Goal: Use online tool/utility: Use online tool/utility

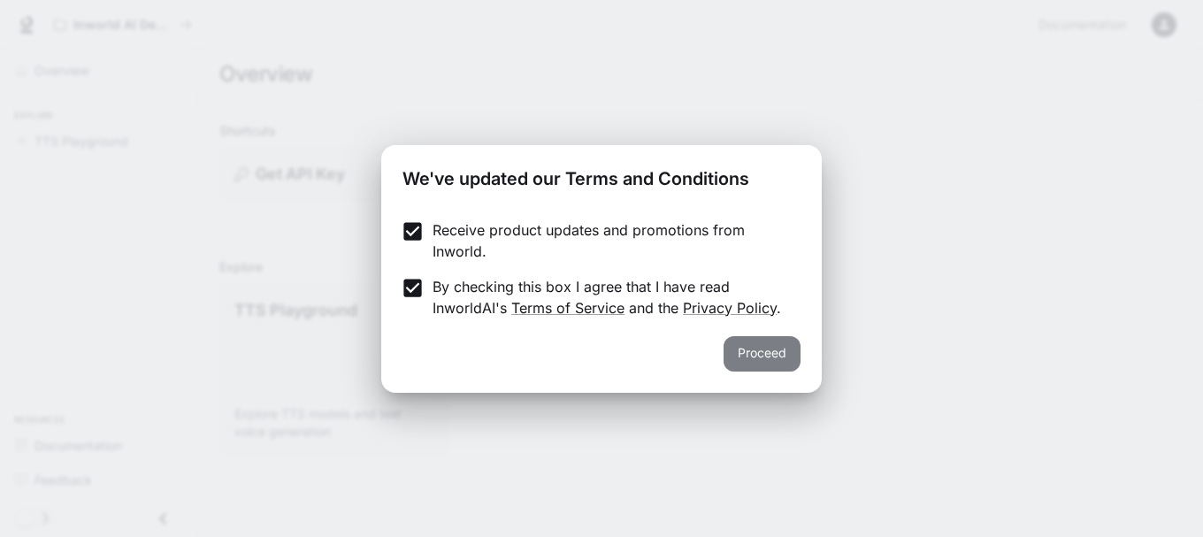
click at [765, 363] on button "Proceed" at bounding box center [761, 353] width 77 height 35
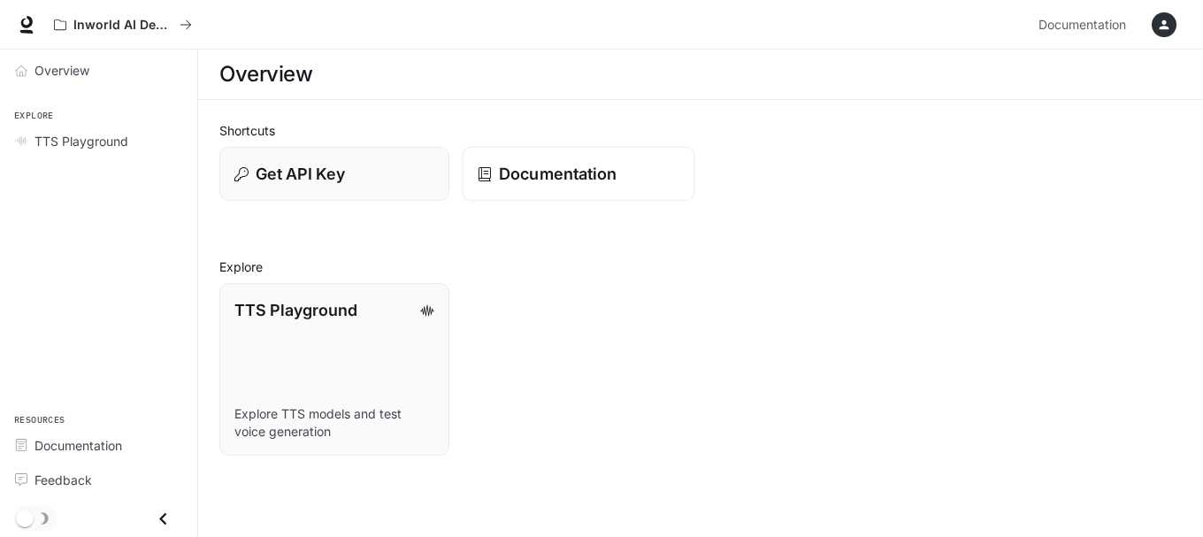
click at [517, 187] on link "Documentation" at bounding box center [579, 174] width 233 height 55
click at [264, 178] on font "Obter chave de API" at bounding box center [329, 173] width 148 height 19
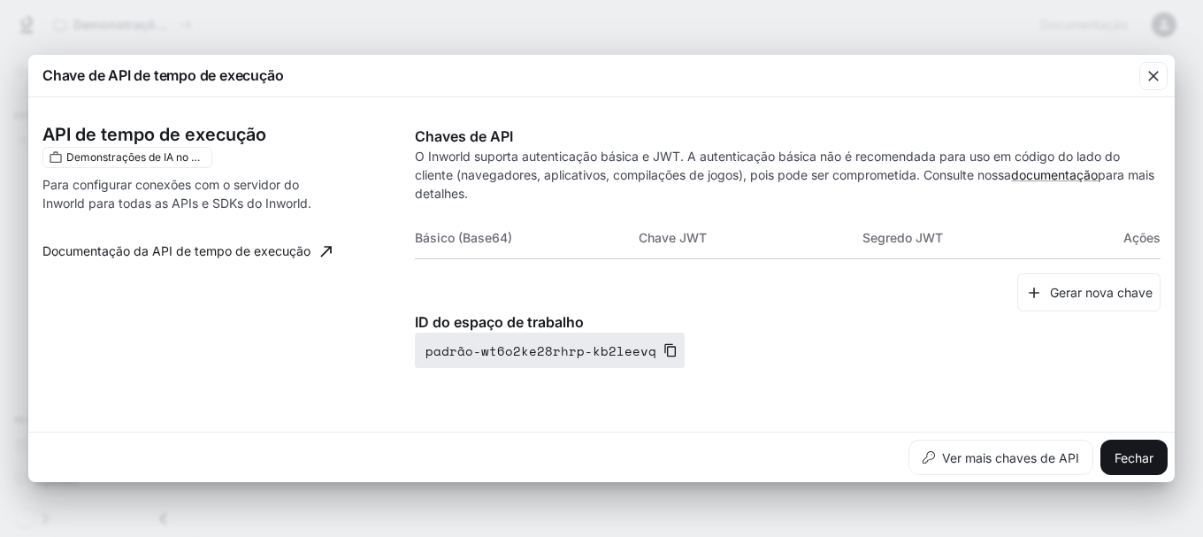
click at [665, 350] on icon "button" at bounding box center [670, 350] width 14 height 14
click at [1159, 85] on div "button" at bounding box center [1153, 76] width 28 height 28
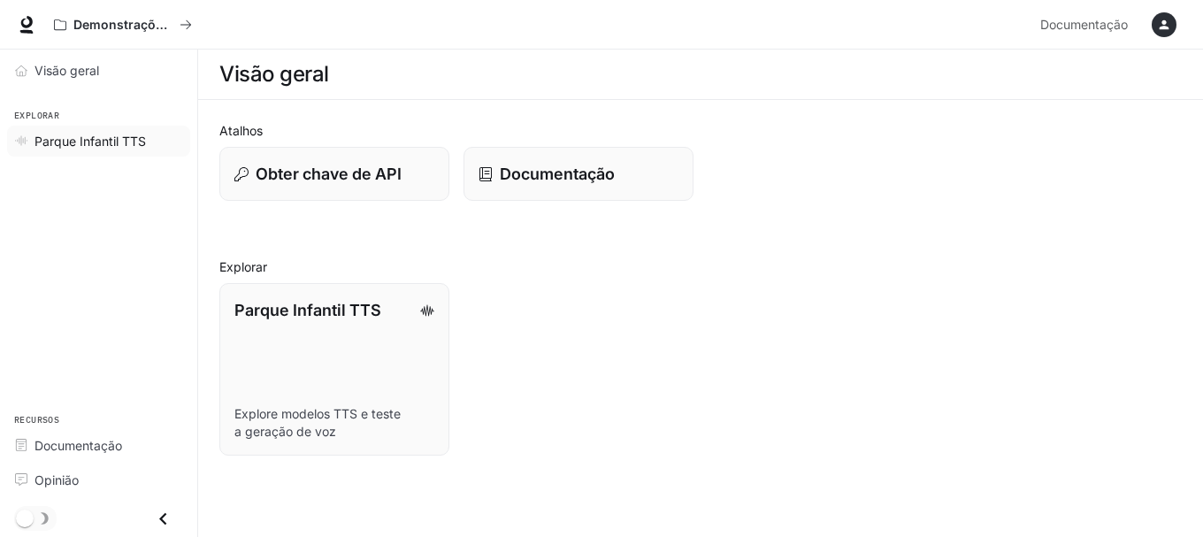
click at [131, 141] on font "Parque Infantil TTS" at bounding box center [89, 141] width 111 height 15
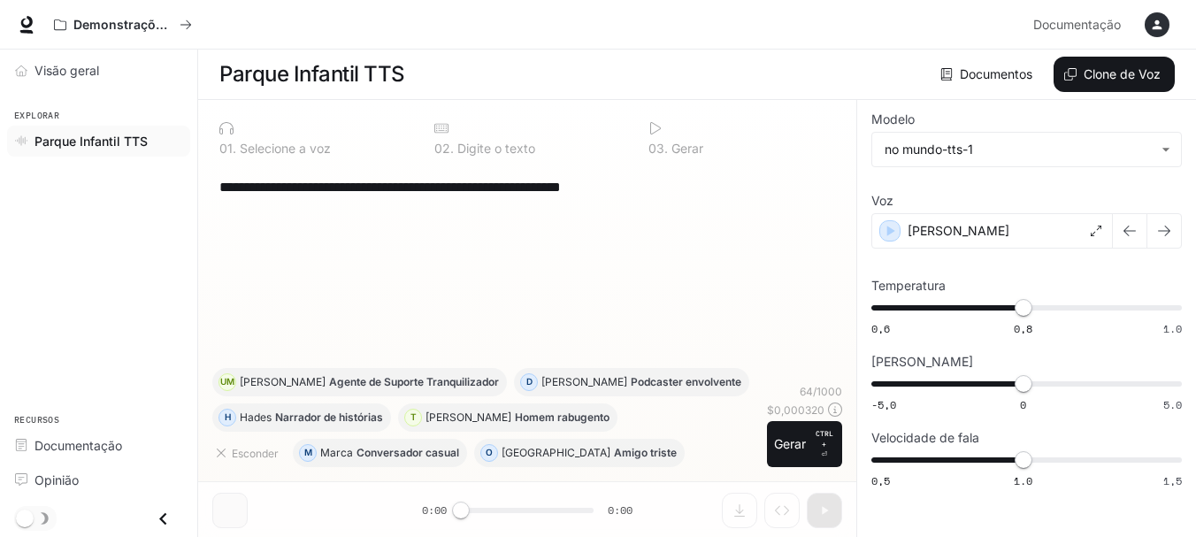
click at [372, 193] on textarea "**********" at bounding box center [527, 187] width 616 height 20
click at [960, 156] on body "**********" at bounding box center [601, 269] width 1203 height 538
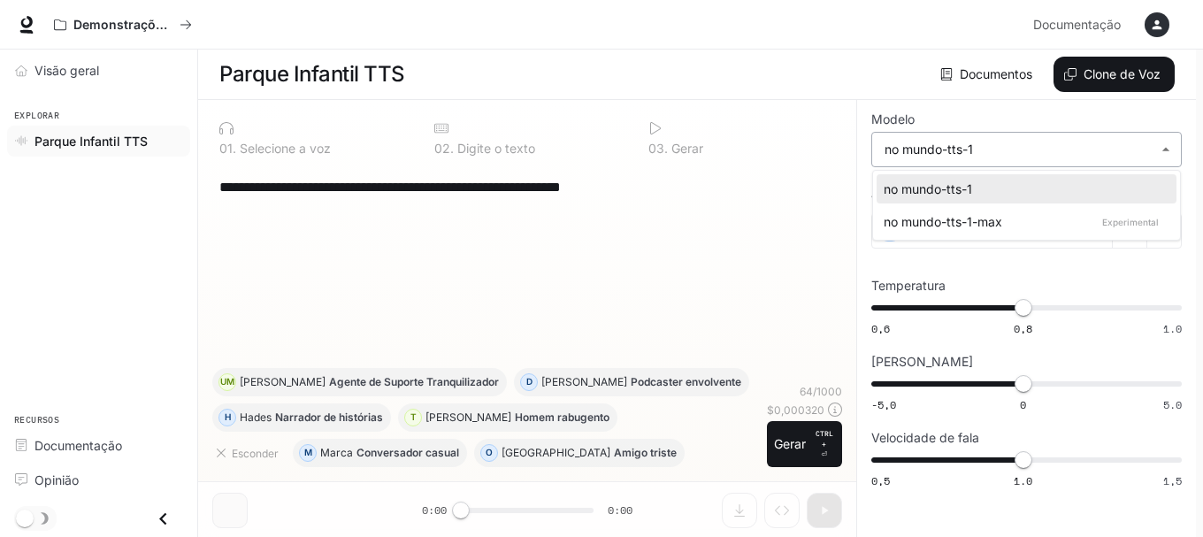
click at [960, 156] on div at bounding box center [601, 268] width 1203 height 537
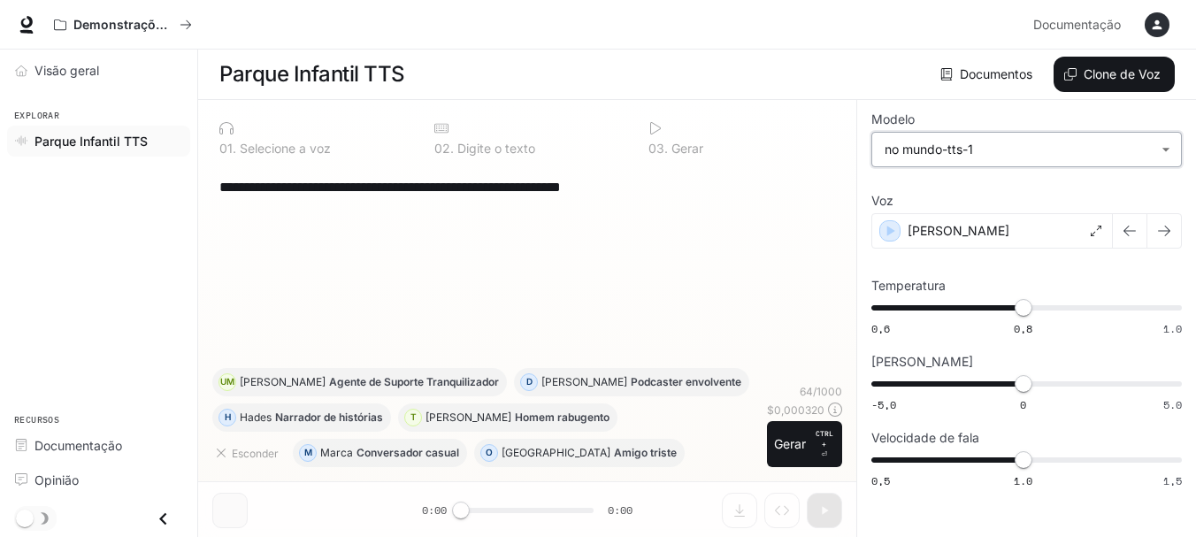
scroll to position [1, 0]
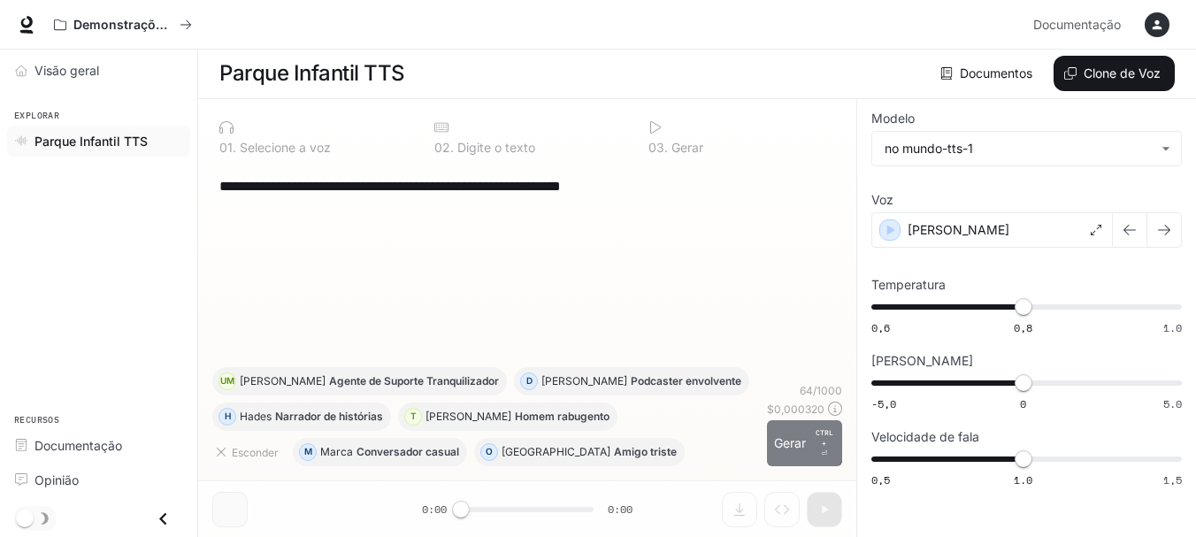
click at [793, 436] on font "Gerar" at bounding box center [790, 442] width 32 height 15
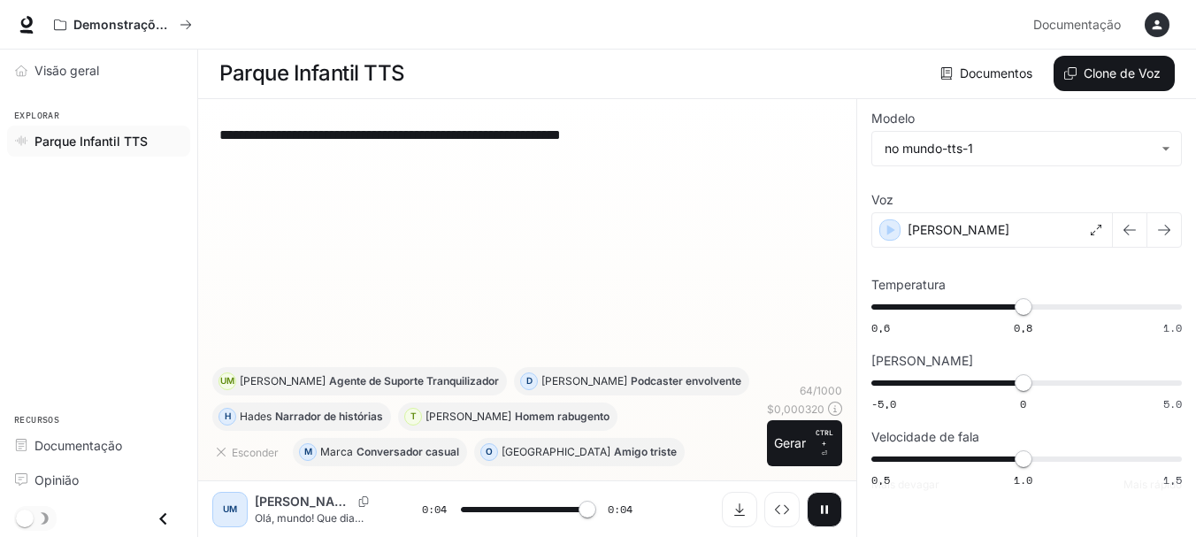
type input "*"
click at [1034, 133] on body "**********" at bounding box center [601, 268] width 1203 height 538
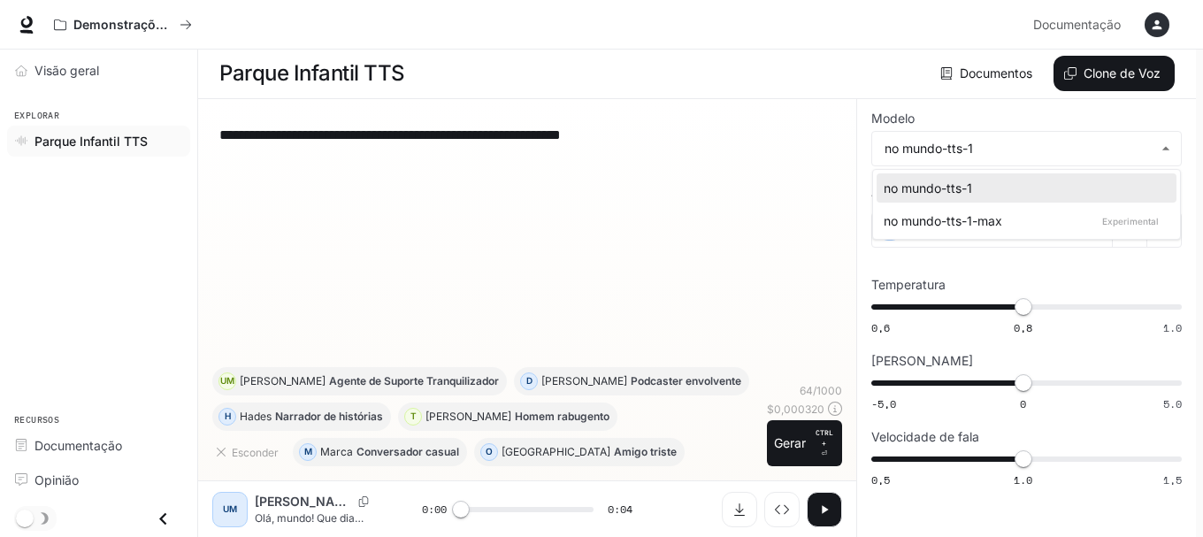
click at [1031, 143] on div at bounding box center [601, 268] width 1203 height 537
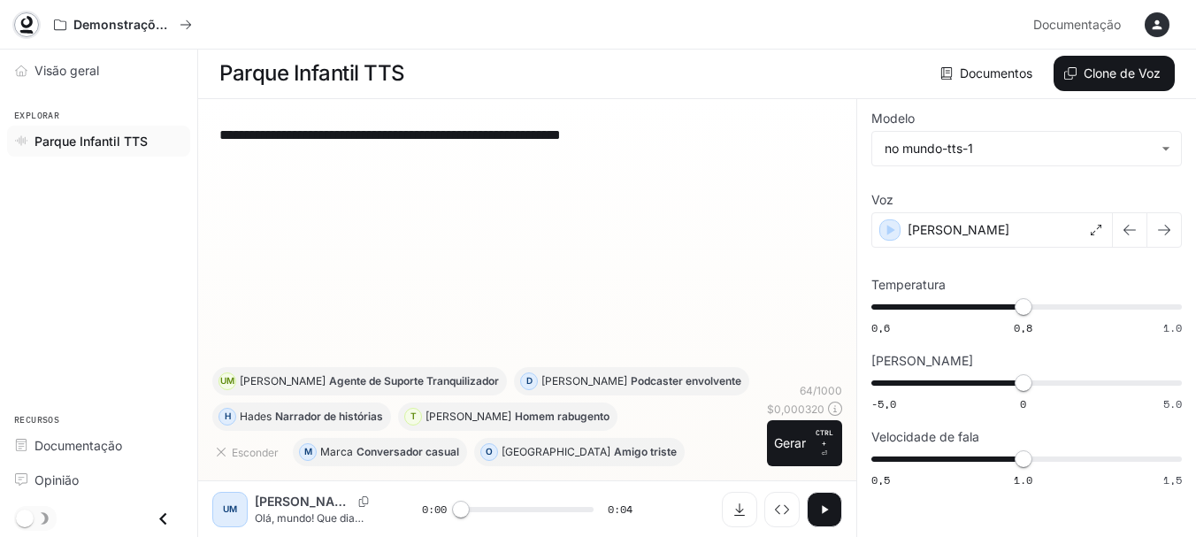
click at [31, 18] on icon at bounding box center [26, 22] width 11 height 12
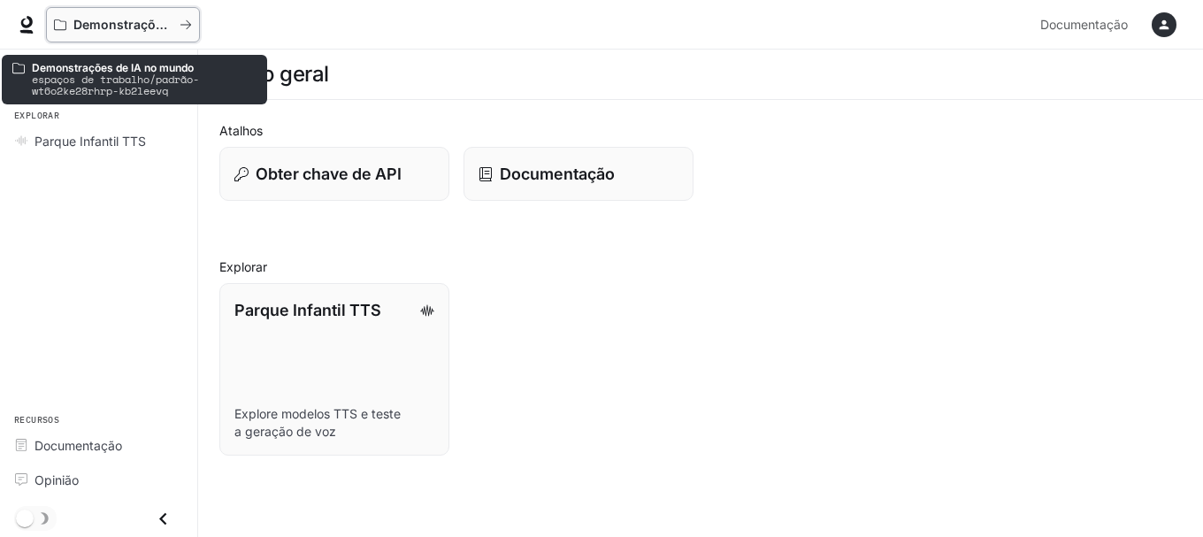
click at [182, 20] on icon "Todos os espaços de trabalho" at bounding box center [186, 25] width 12 height 12
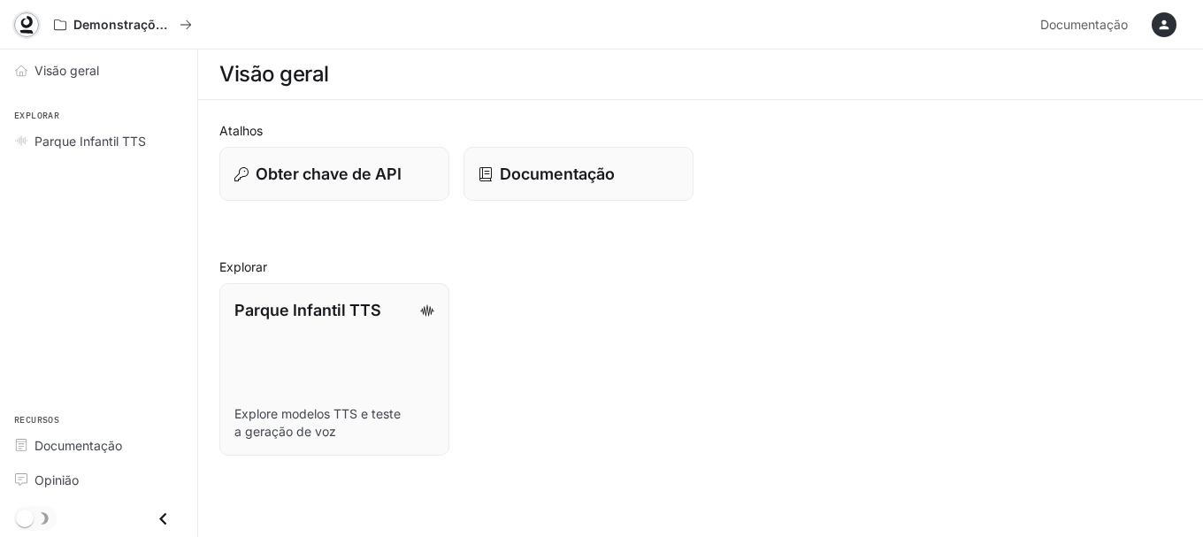
click at [33, 24] on icon at bounding box center [27, 25] width 18 height 18
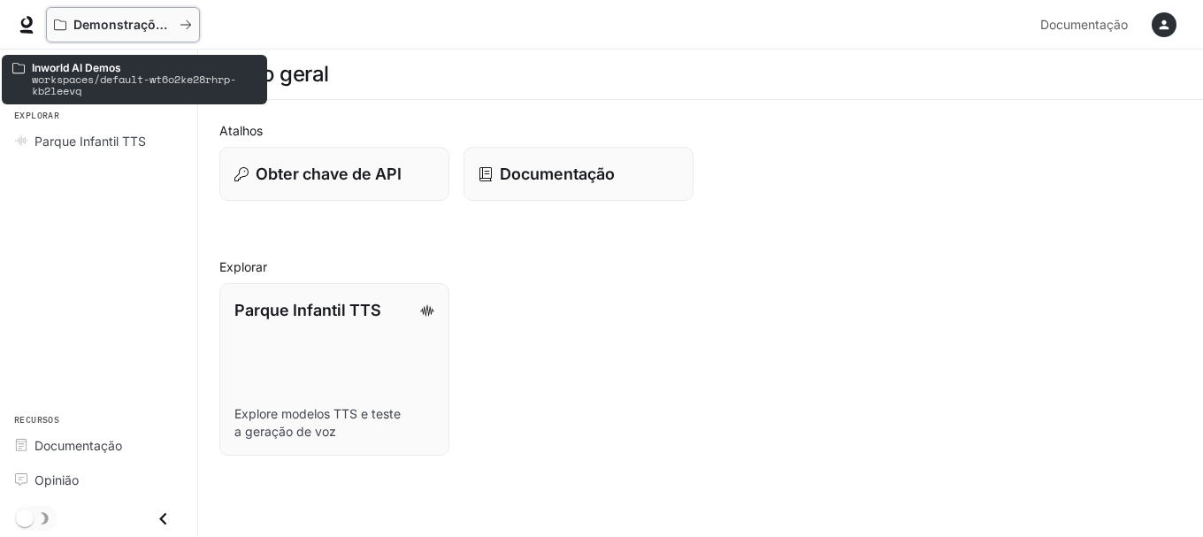
click at [131, 25] on font "Demonstrações de IA no mundo" at bounding box center [171, 24] width 197 height 15
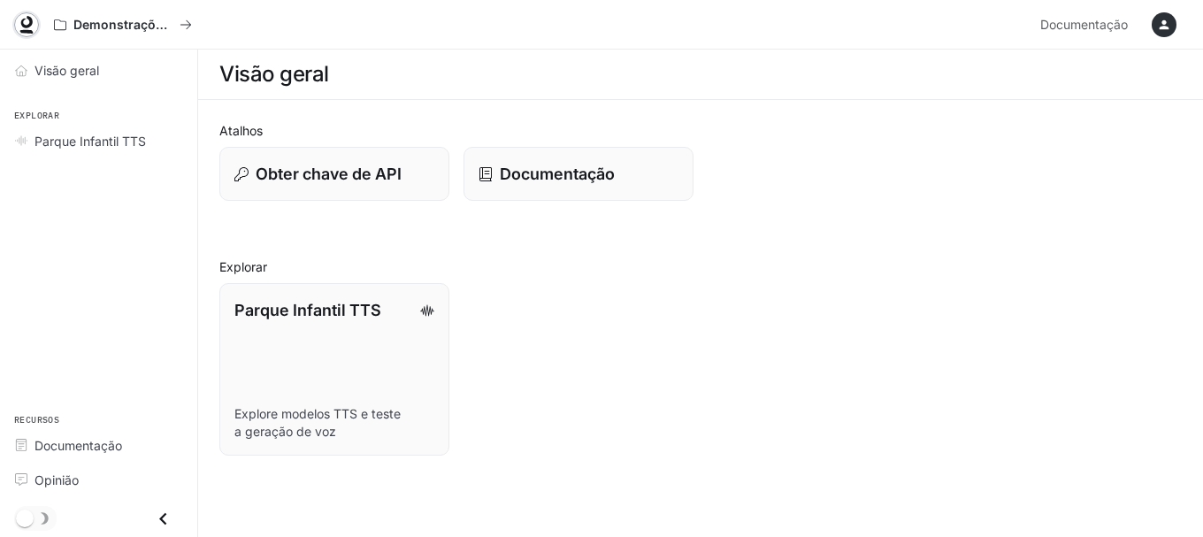
click at [33, 25] on icon at bounding box center [27, 25] width 18 height 18
click at [65, 71] on font "Visão geral" at bounding box center [66, 70] width 65 height 15
click at [163, 525] on icon "Fechar gaveta" at bounding box center [163, 519] width 24 height 24
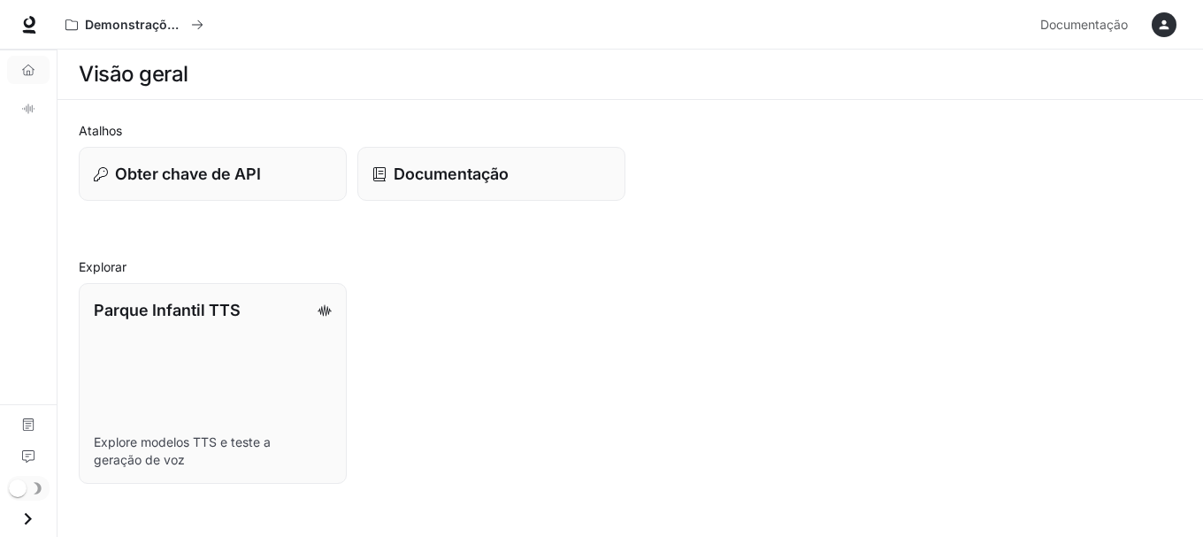
click at [36, 509] on icon "Open drawer" at bounding box center [28, 519] width 24 height 24
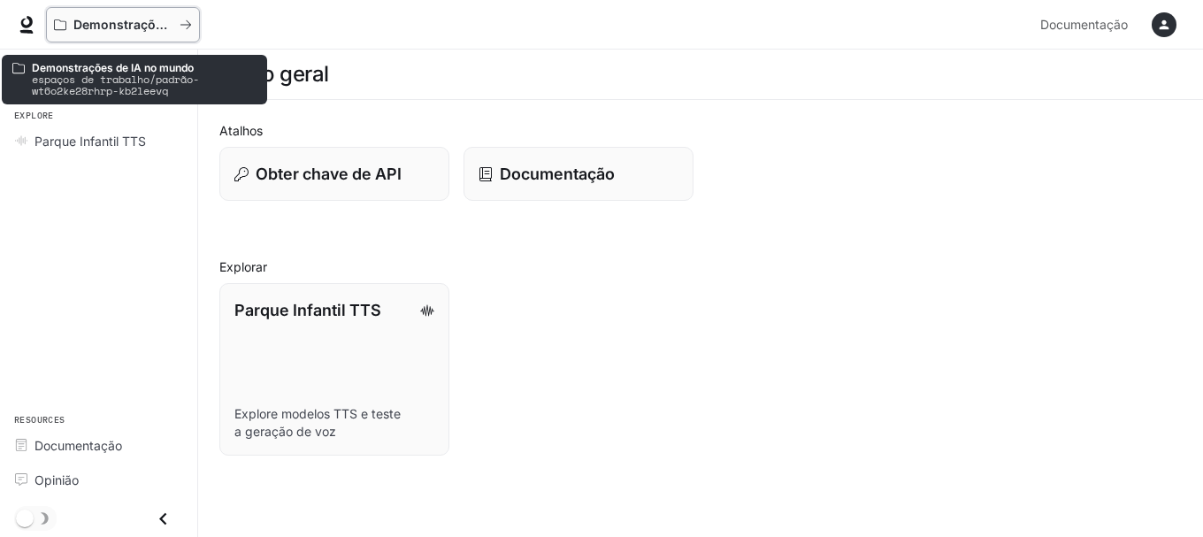
click at [181, 27] on icon "Todos os espaços de trabalho" at bounding box center [186, 25] width 12 height 12
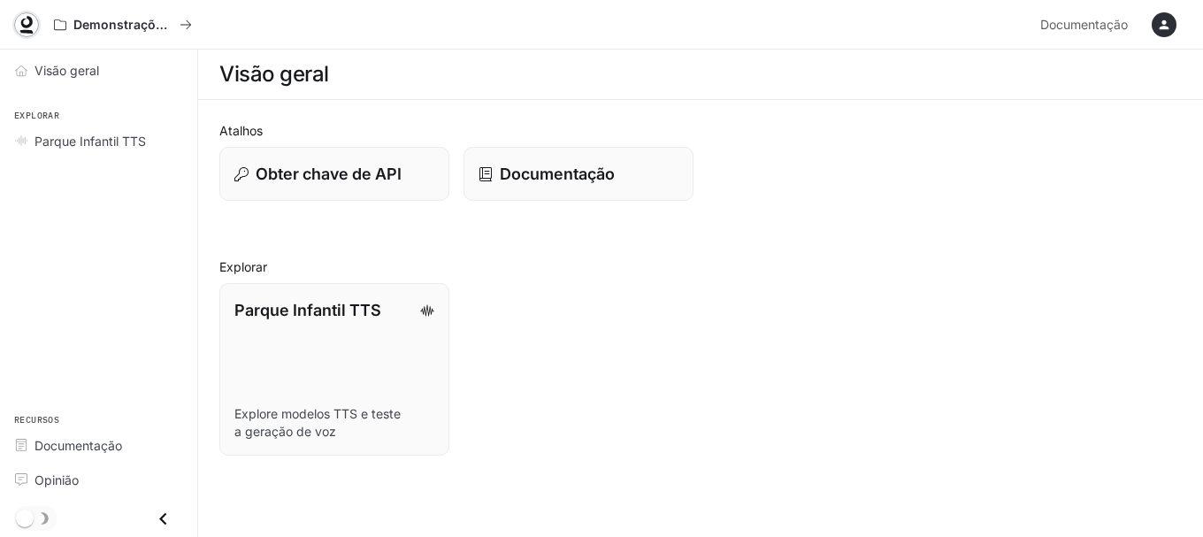
click at [27, 23] on icon at bounding box center [27, 25] width 18 height 18
click at [1170, 24] on icon "button" at bounding box center [1164, 25] width 14 height 14
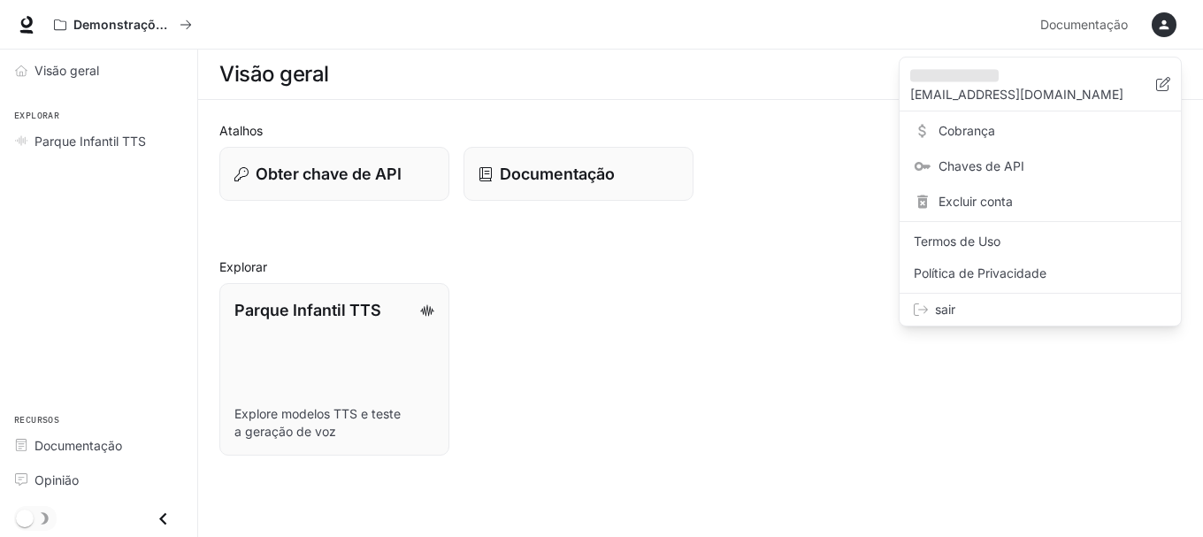
click at [572, 172] on div at bounding box center [601, 268] width 1203 height 537
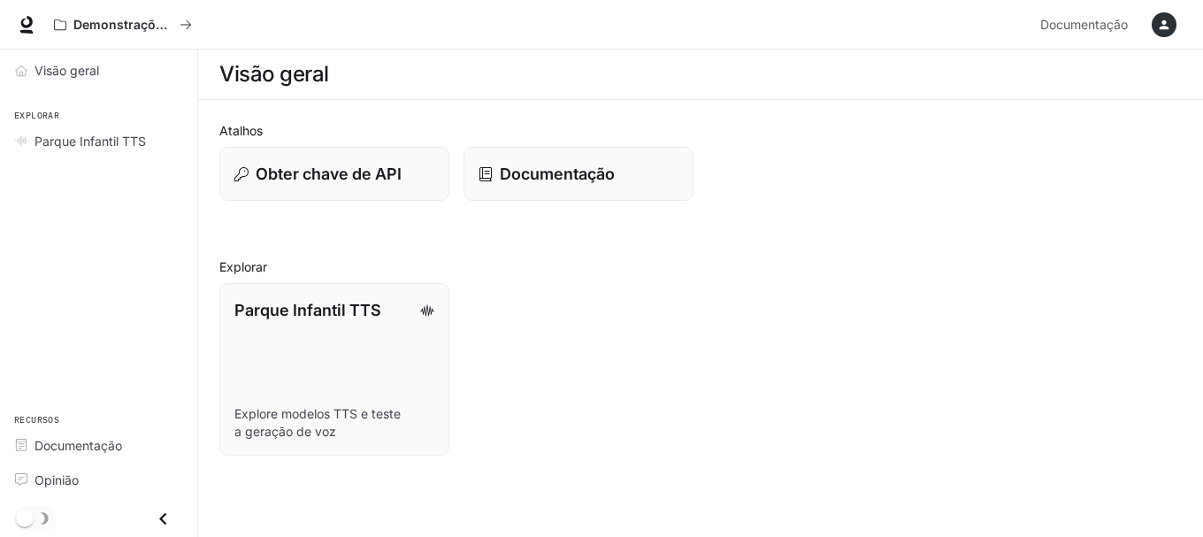
click at [574, 181] on font "Documentação" at bounding box center [557, 173] width 115 height 19
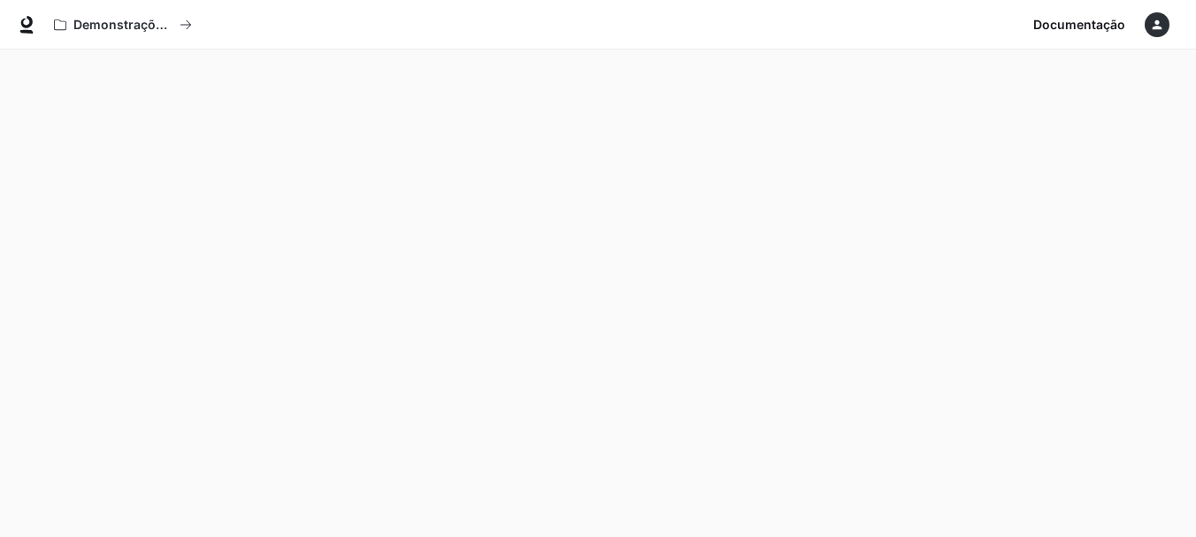
scroll to position [55, 0]
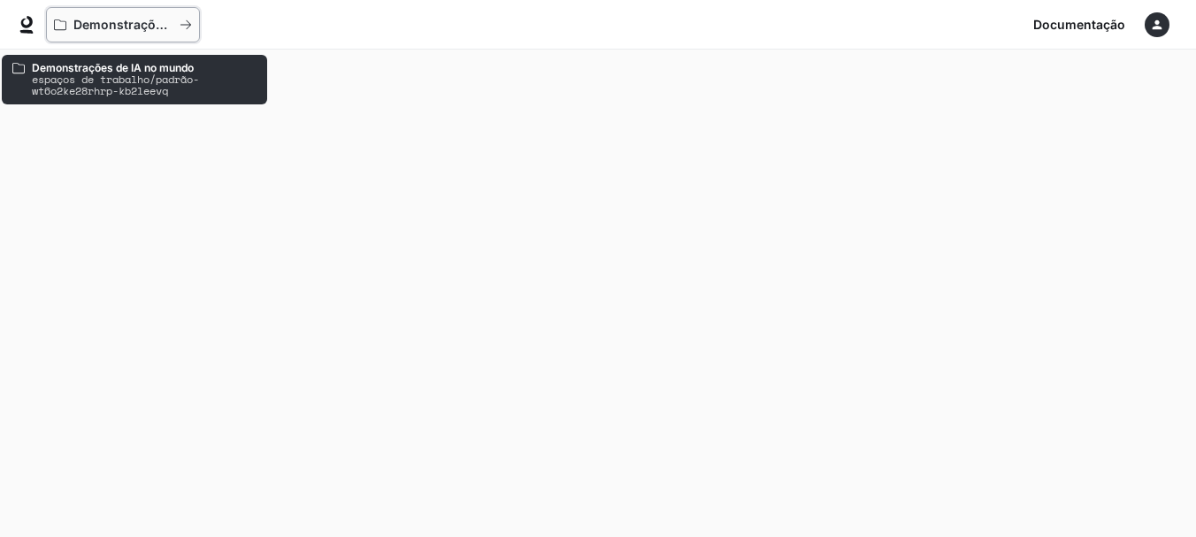
click at [80, 25] on font "Demonstrações de IA no mundo" at bounding box center [171, 24] width 197 height 15
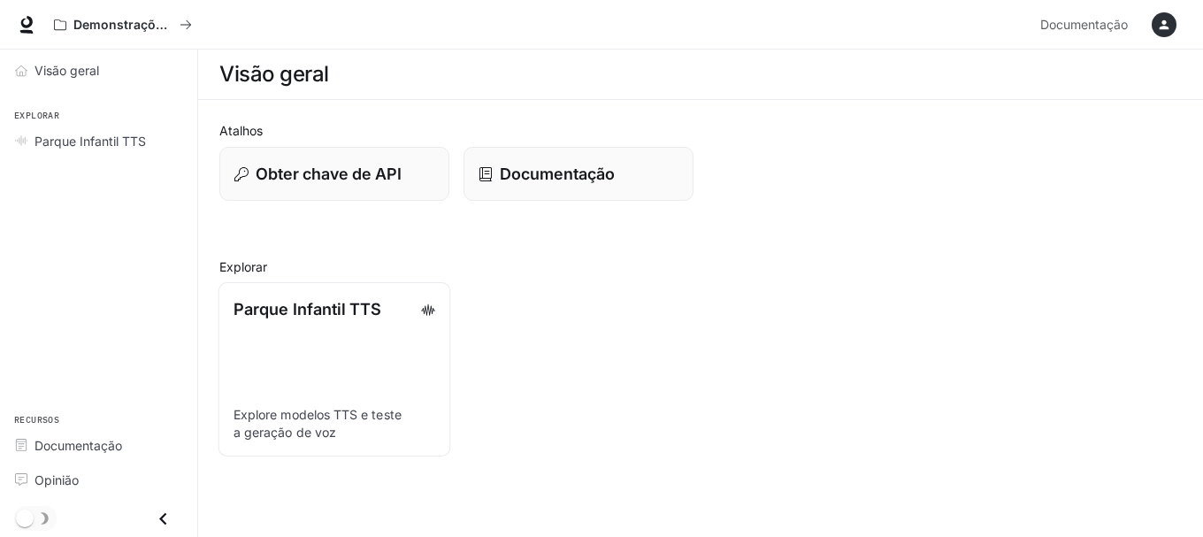
click at [332, 322] on link "Parque Infantil TTS Explore modelos TTS e teste a geração de voz" at bounding box center [334, 369] width 233 height 174
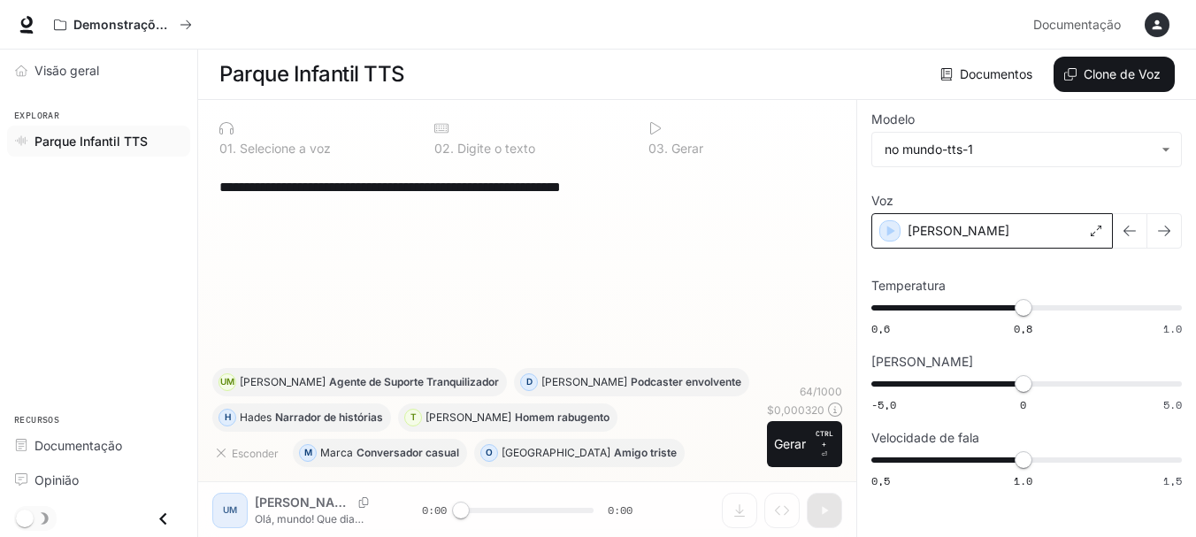
click at [1052, 236] on div "[PERSON_NAME]" at bounding box center [991, 230] width 241 height 35
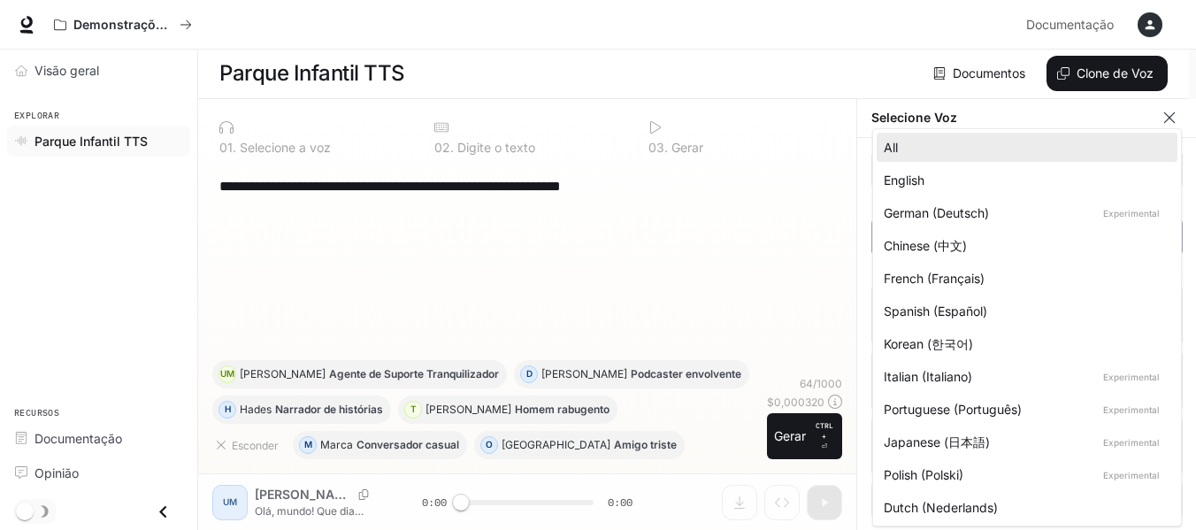
scroll to position [1, 0]
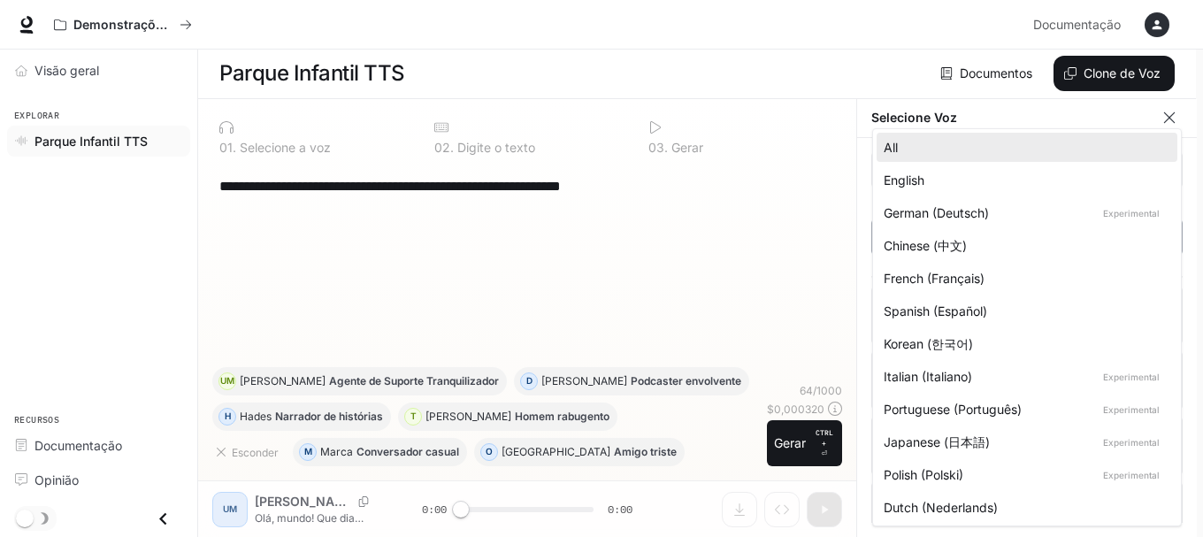
click at [1039, 238] on body "**********" at bounding box center [601, 268] width 1203 height 538
click at [973, 418] on li "Português (Português) Experimental" at bounding box center [1026, 408] width 301 height 29
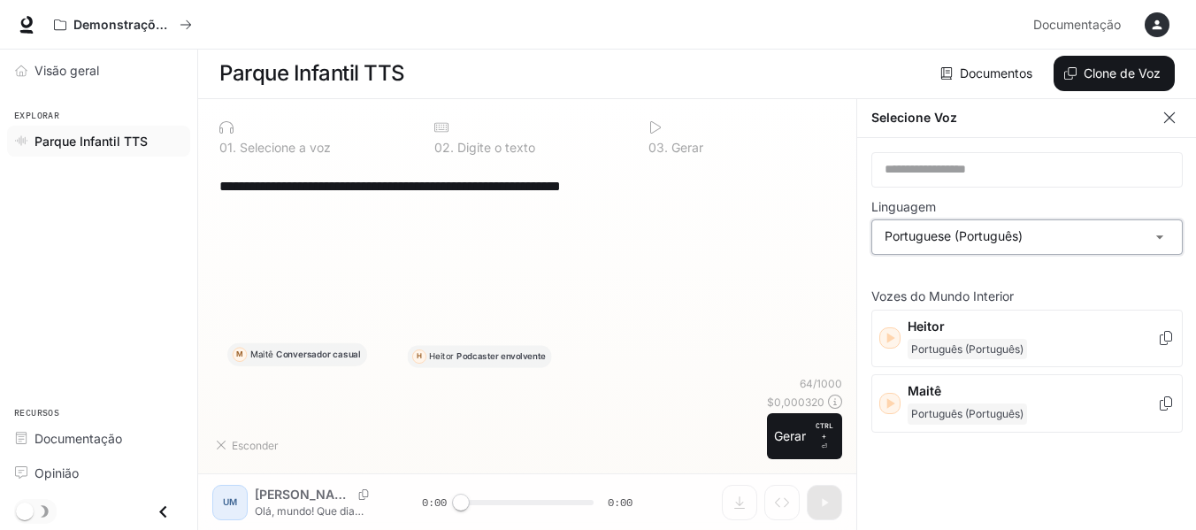
scroll to position [0, 0]
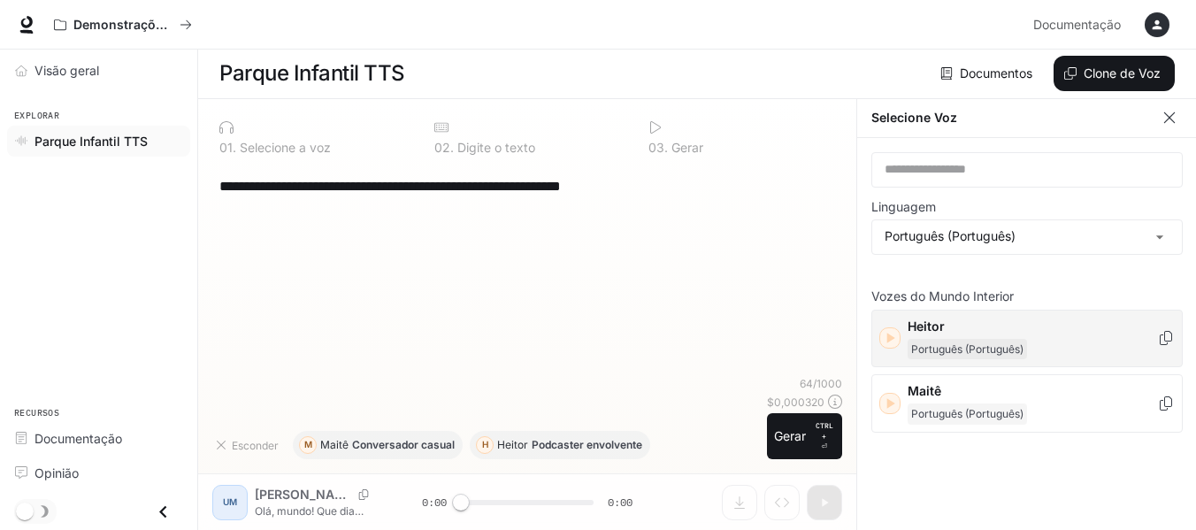
click at [895, 340] on icon "button" at bounding box center [890, 338] width 18 height 18
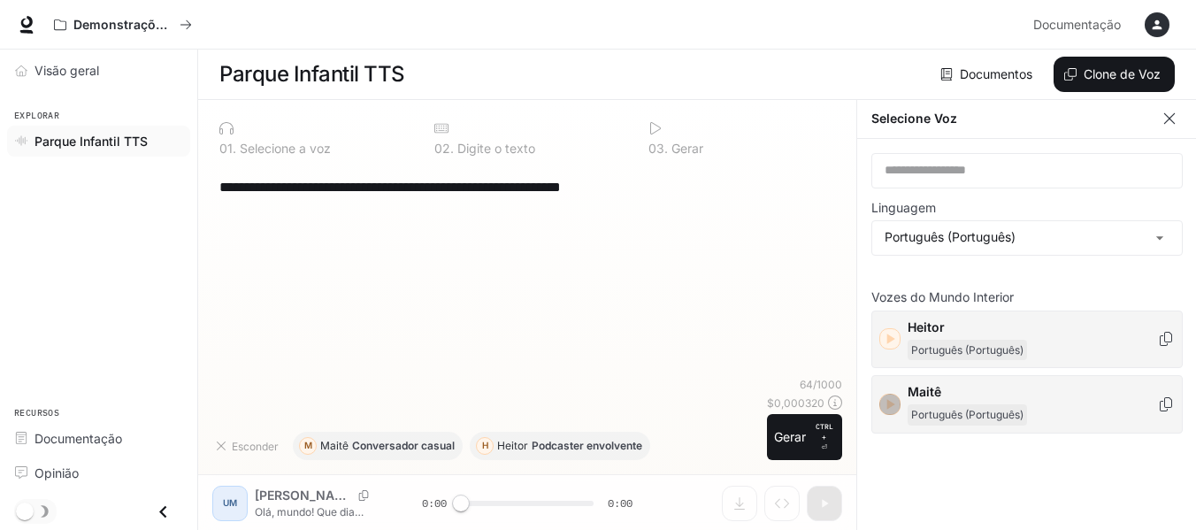
click at [888, 406] on icon "button" at bounding box center [891, 405] width 8 height 11
click at [969, 247] on body "**********" at bounding box center [598, 265] width 1196 height 531
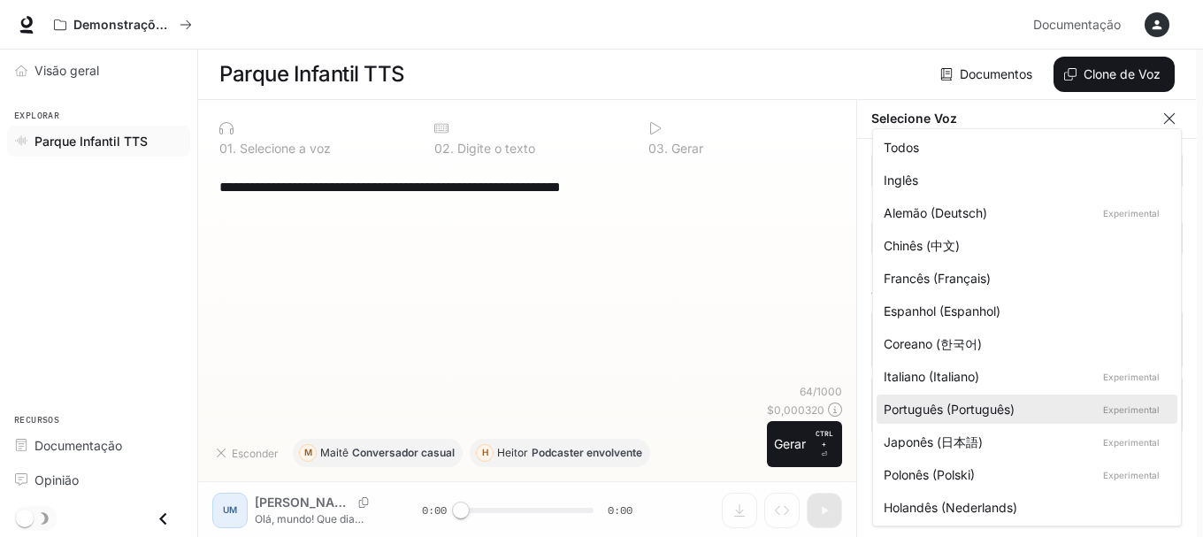
click at [944, 191] on li "Inglês" at bounding box center [1026, 179] width 301 height 29
type input "*****"
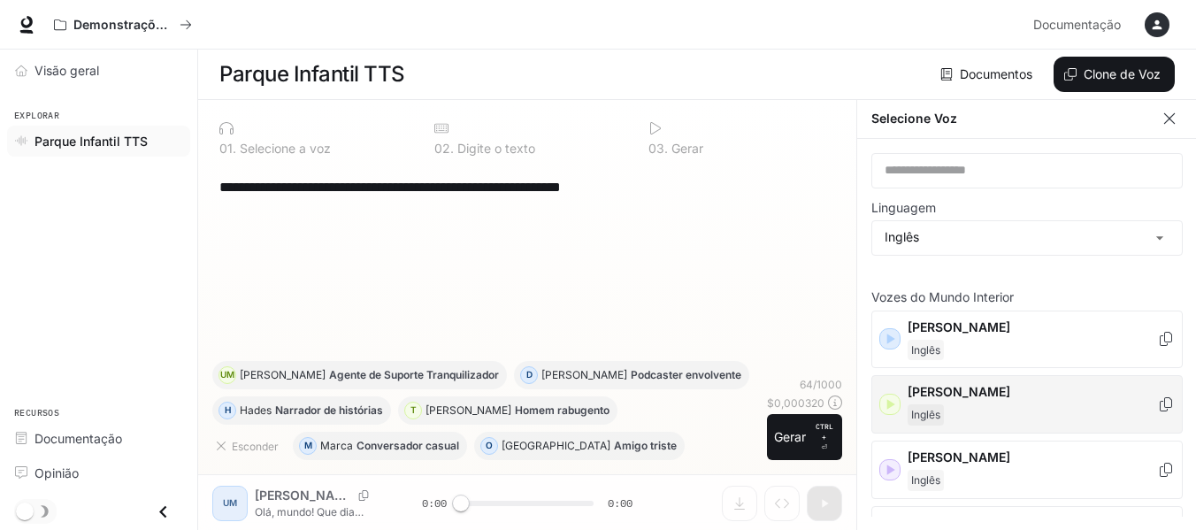
click at [892, 397] on icon "button" at bounding box center [890, 404] width 18 height 18
click at [737, 506] on div "**********" at bounding box center [527, 315] width 658 height 431
